Goal: Navigation & Orientation: Find specific page/section

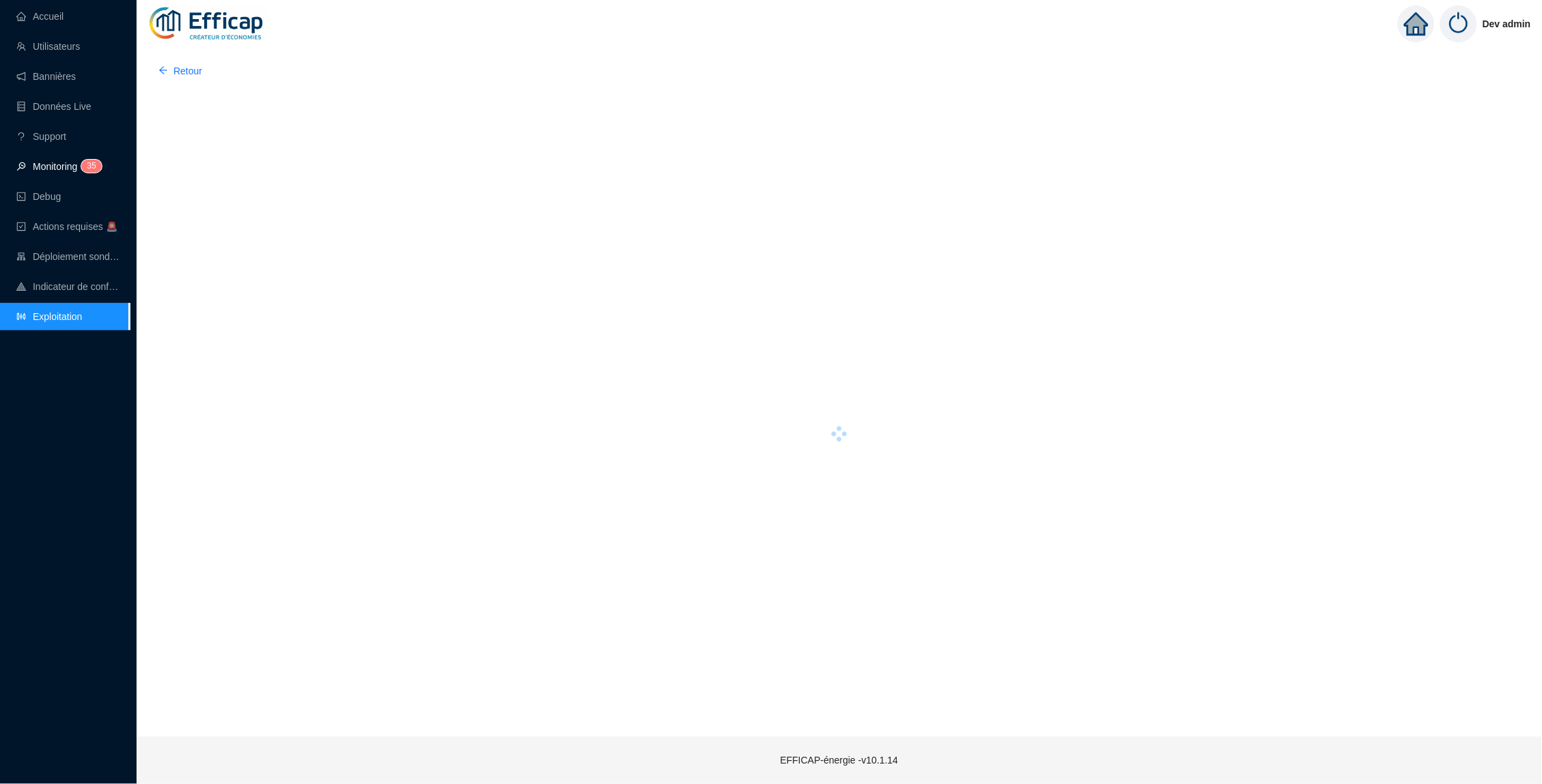
click at [82, 163] on span "3 5" at bounding box center [87, 166] width 20 height 11
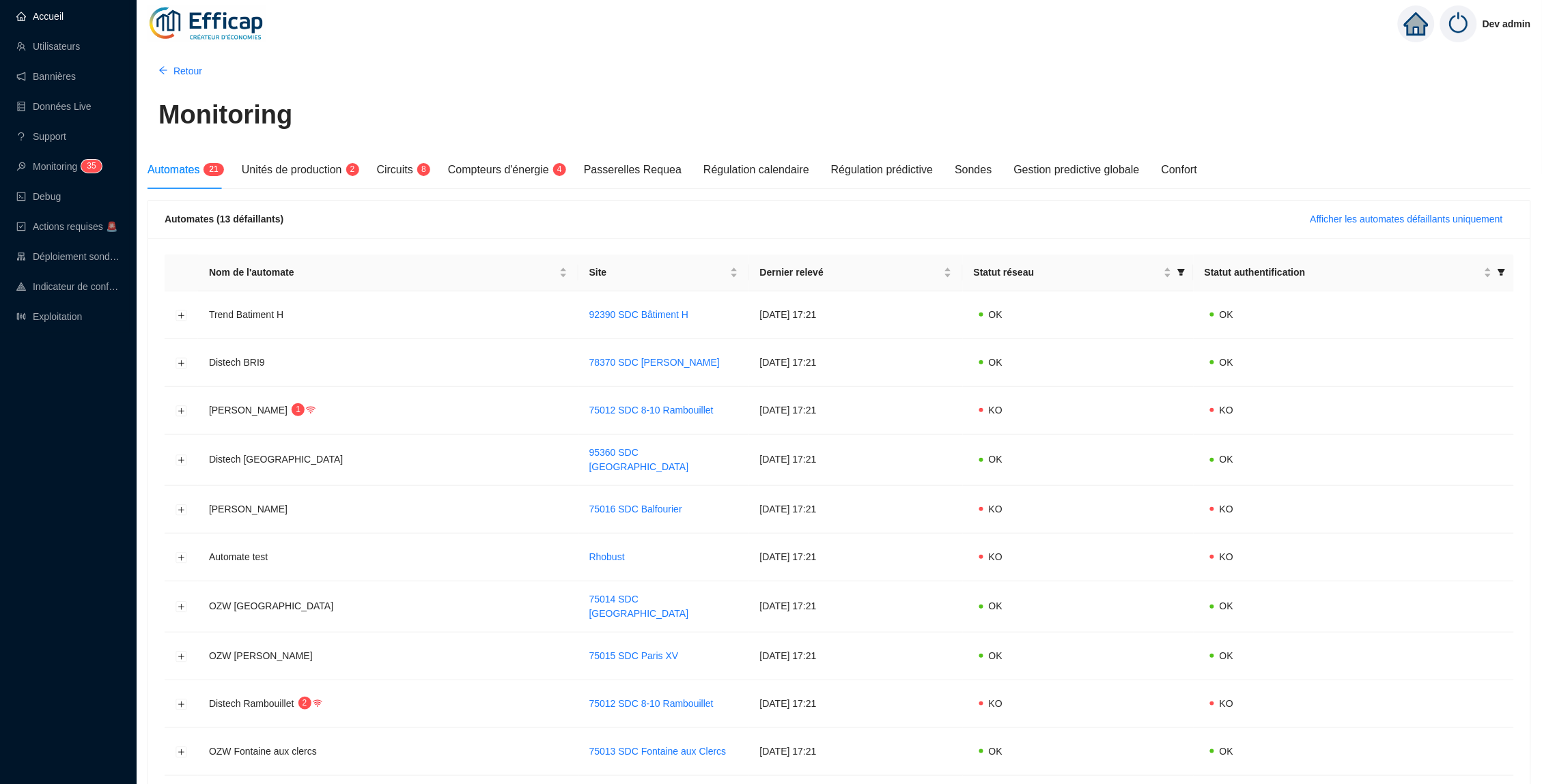
click at [64, 17] on link "Accueil" at bounding box center [40, 16] width 47 height 11
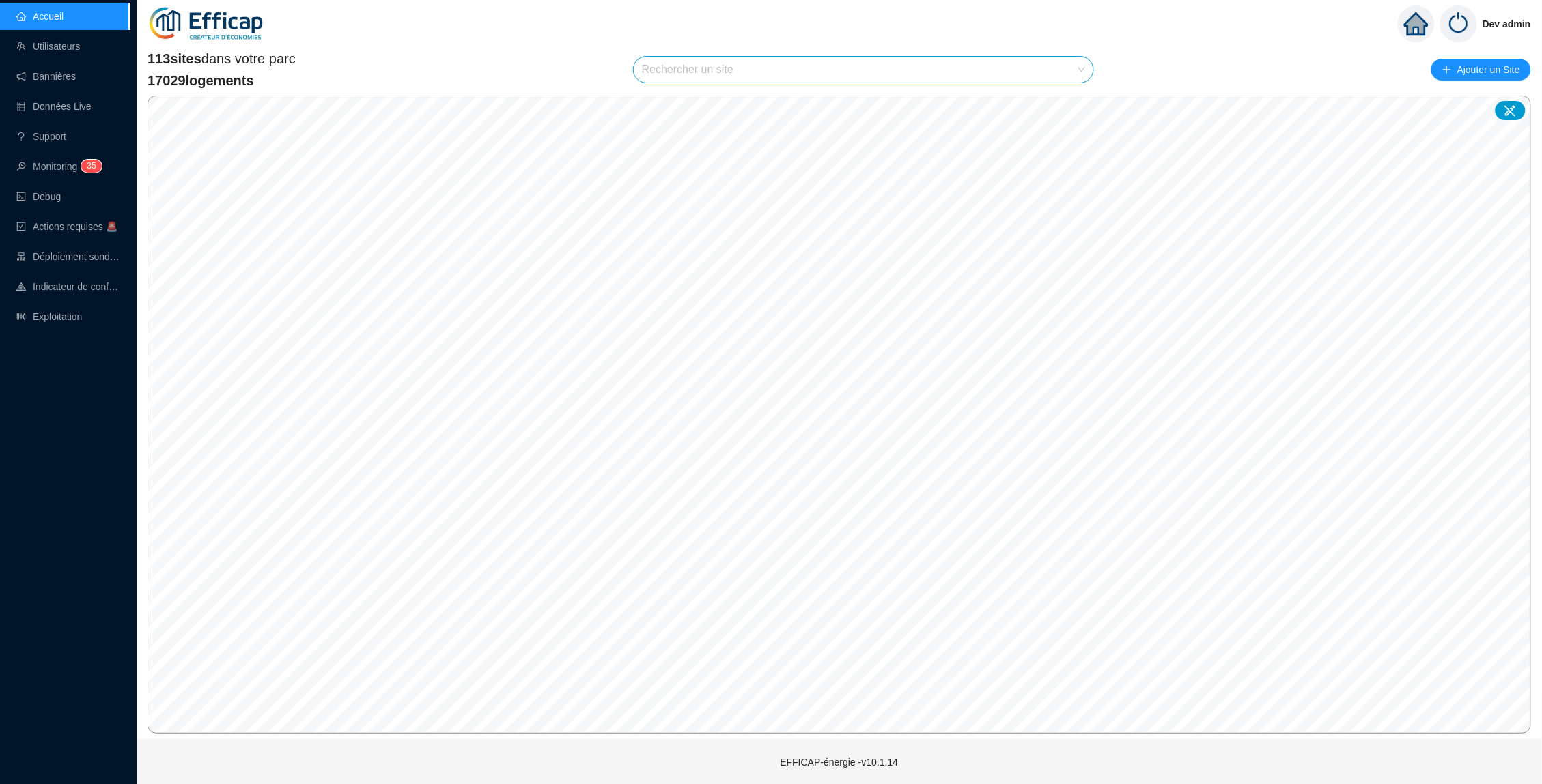
click at [776, 68] on input "search" at bounding box center [857, 69] width 431 height 26
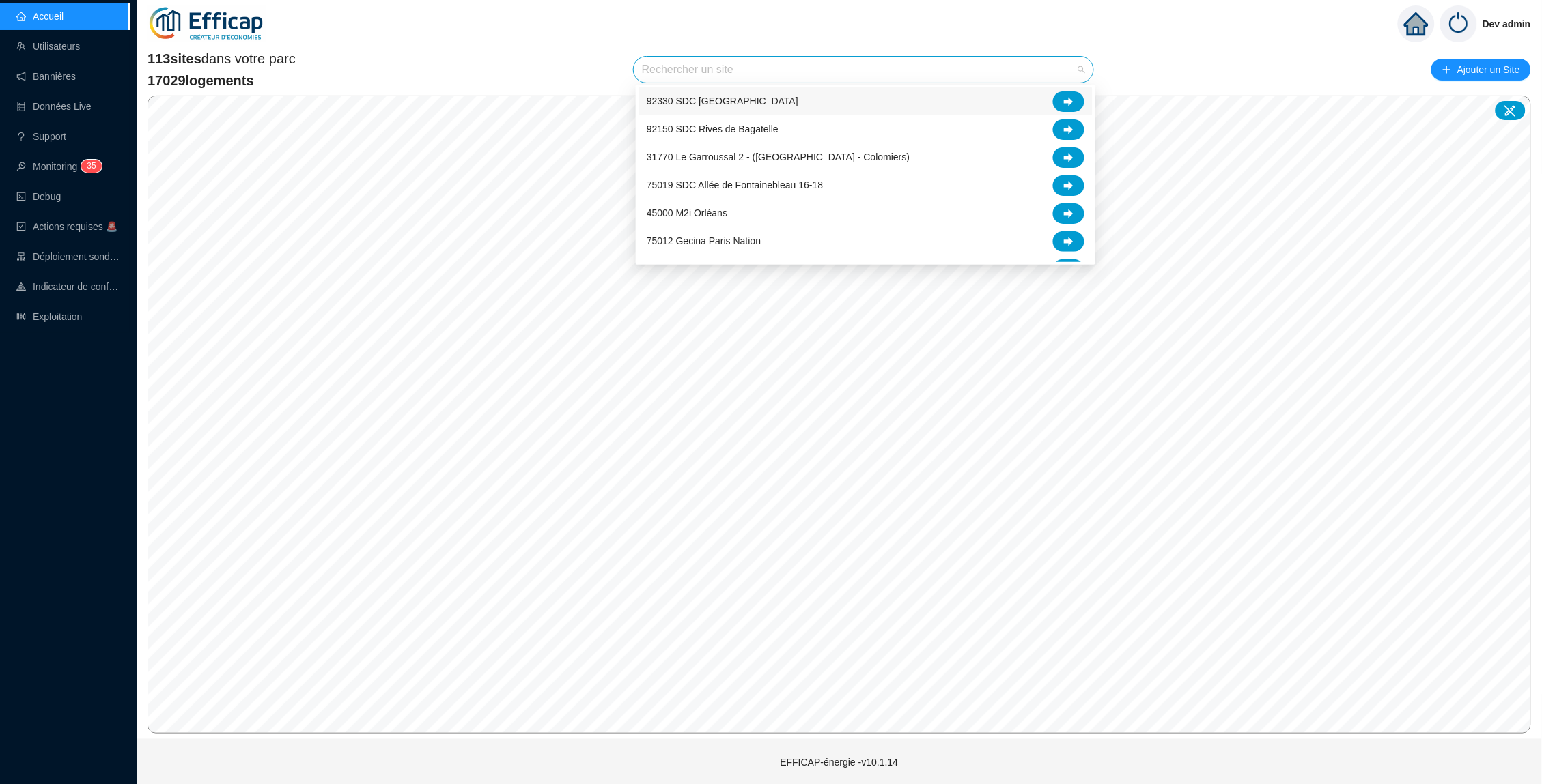
click at [561, 29] on div "Dev admin" at bounding box center [839, 24] width 1406 height 48
